Goal: Navigation & Orientation: Find specific page/section

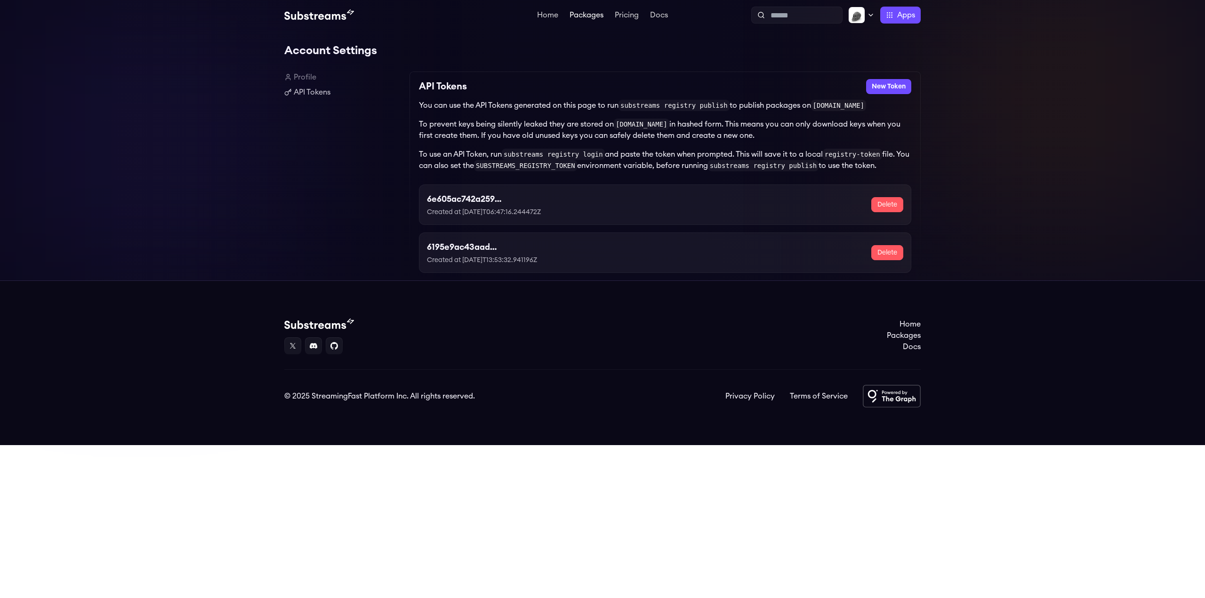
click at [596, 15] on link "Packages" at bounding box center [587, 15] width 38 height 9
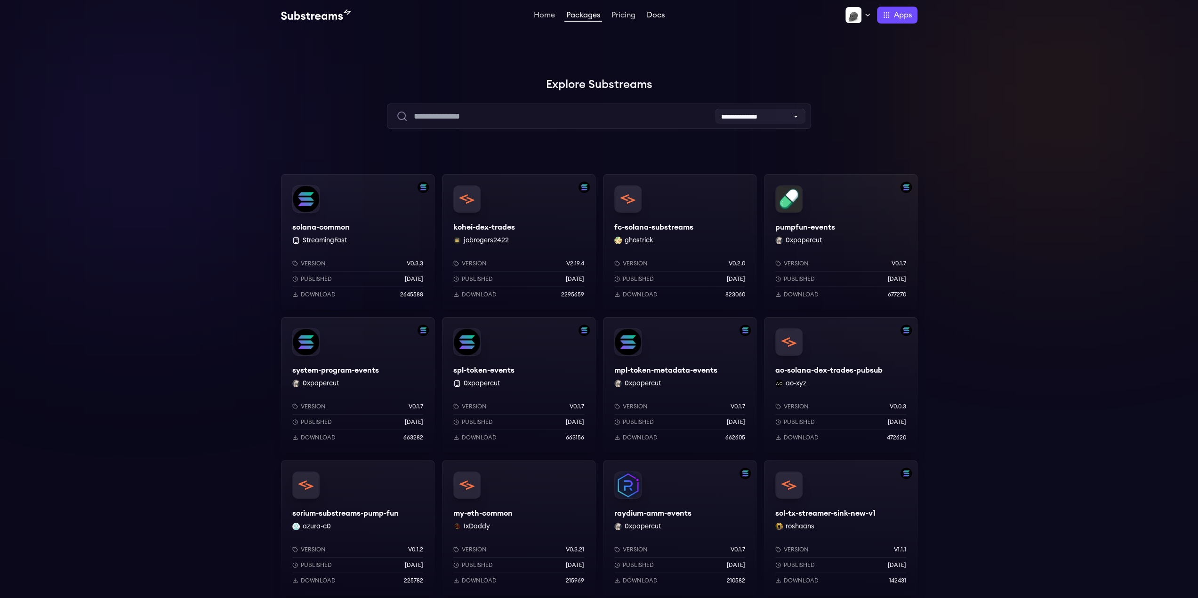
click at [646, 12] on link "Docs" at bounding box center [656, 15] width 22 height 9
click at [889, 17] on label "Apps" at bounding box center [897, 15] width 40 height 17
click at [804, 113] on p "[DOMAIN_NAME]" at bounding box center [799, 116] width 54 height 9
click at [894, 15] on span "Apps" at bounding box center [903, 14] width 18 height 11
click at [859, 124] on link "The Graph Market" at bounding box center [878, 107] width 79 height 51
